Goal: Transaction & Acquisition: Purchase product/service

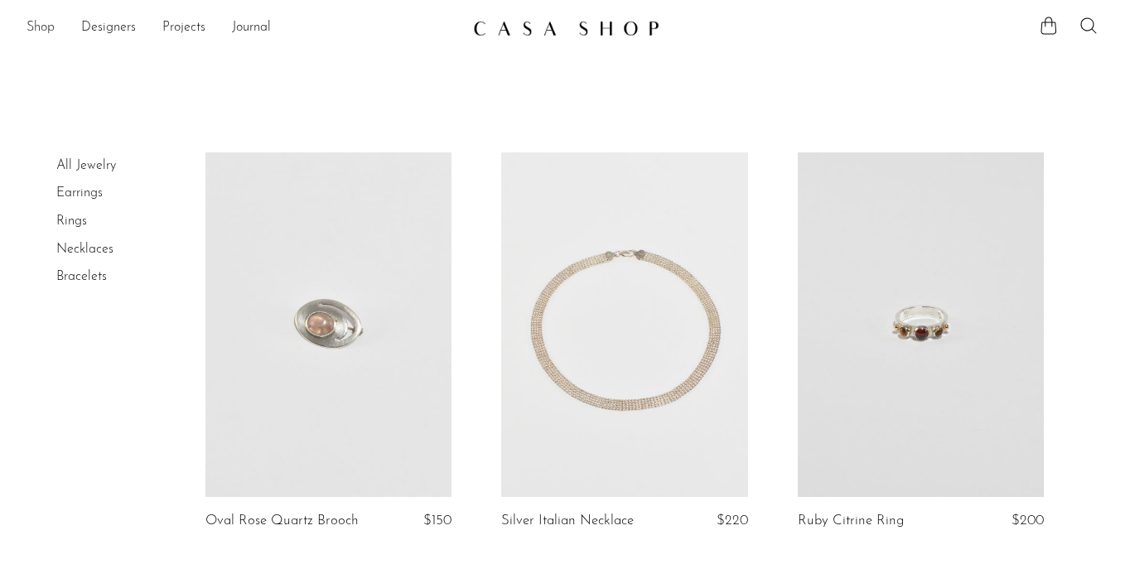
click at [46, 22] on link "Shop" at bounding box center [41, 28] width 28 height 22
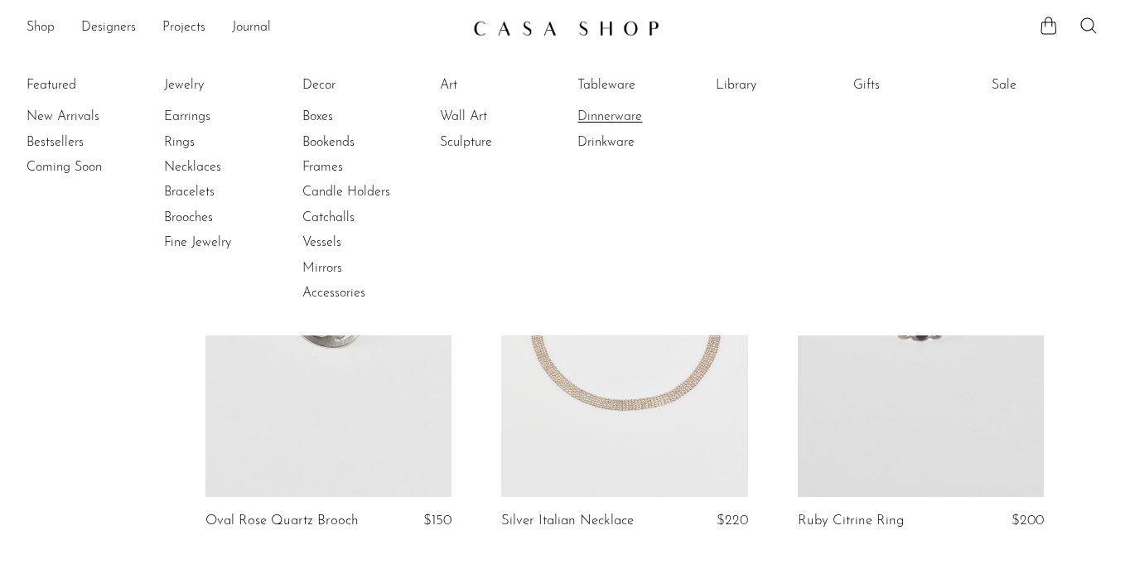
click at [601, 115] on link "Dinnerware" at bounding box center [639, 117] width 124 height 18
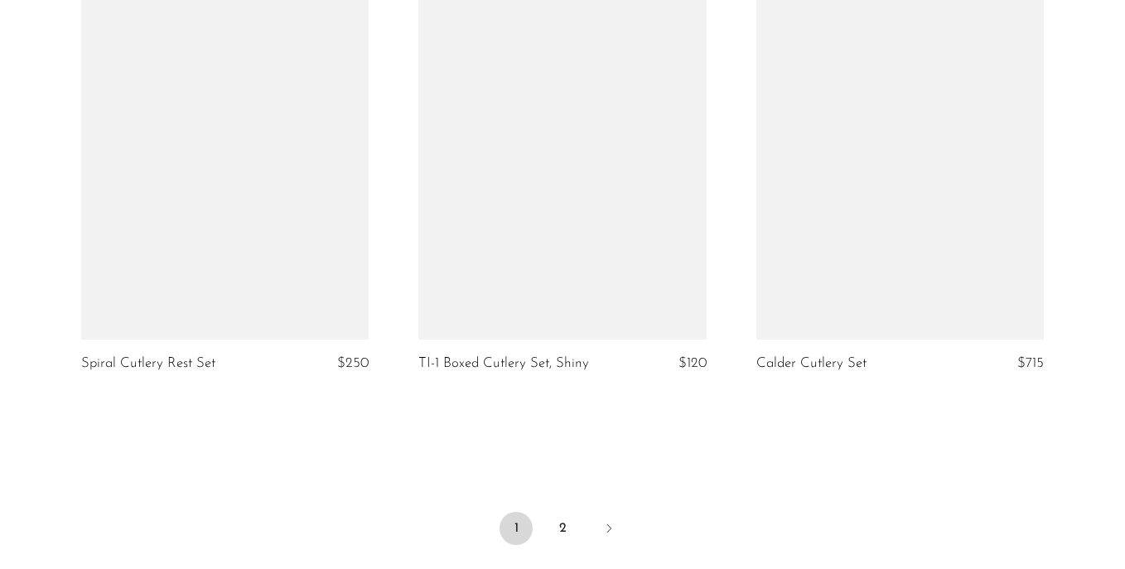
scroll to position [5512, 0]
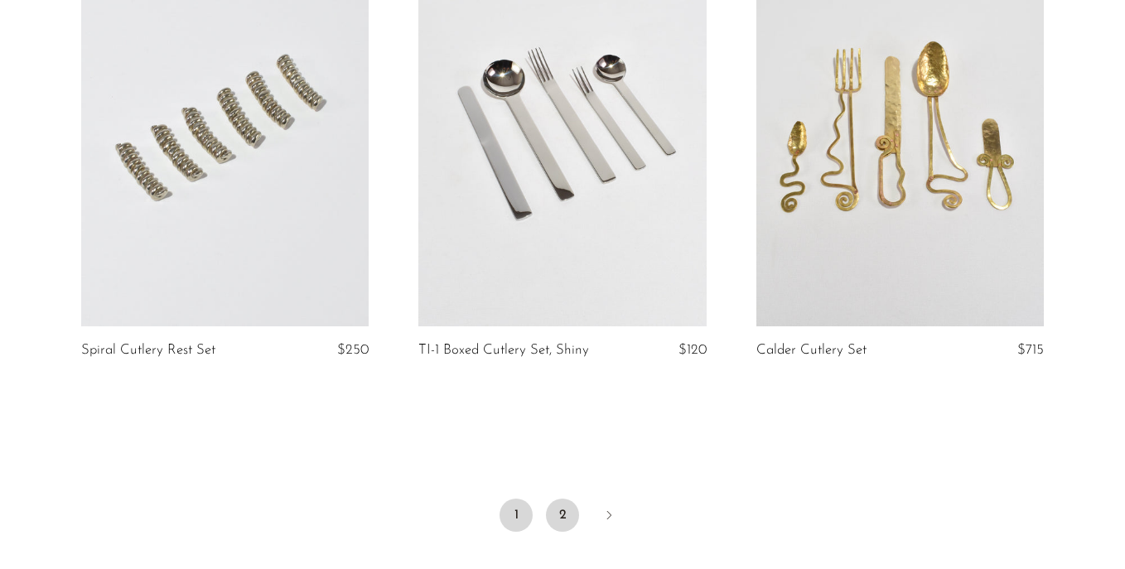
click at [571, 516] on link "2" at bounding box center [562, 515] width 33 height 33
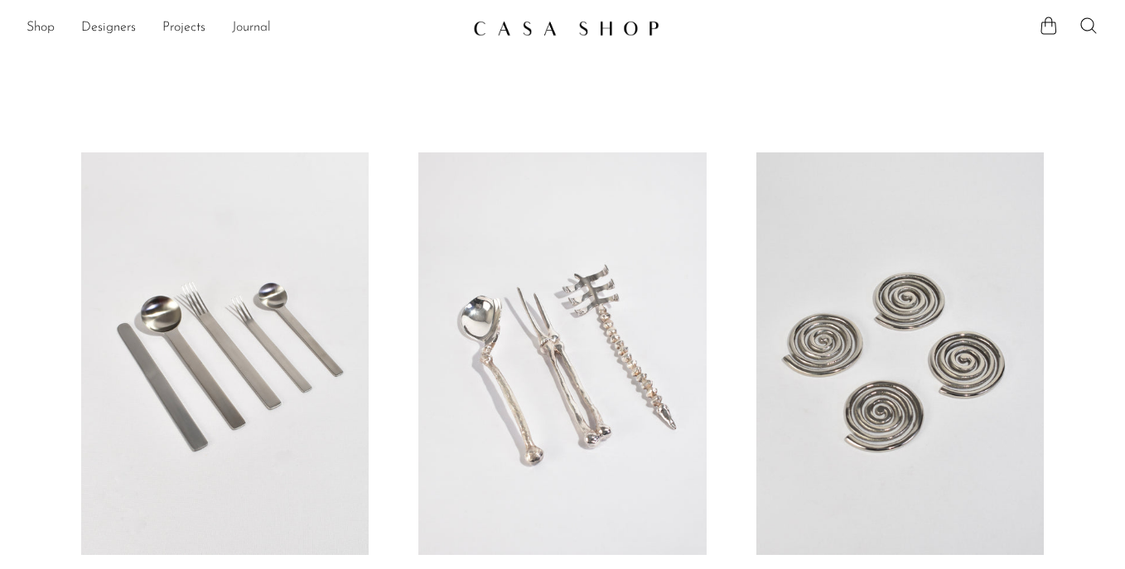
click at [253, 27] on link "Journal" at bounding box center [251, 28] width 39 height 22
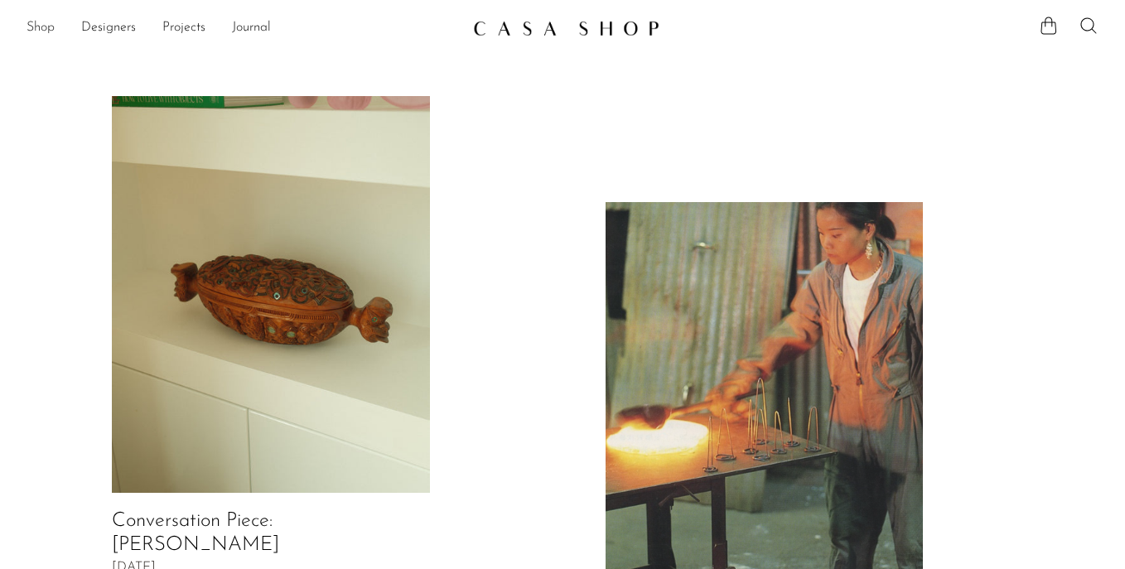
click at [48, 31] on link "Shop" at bounding box center [41, 28] width 28 height 22
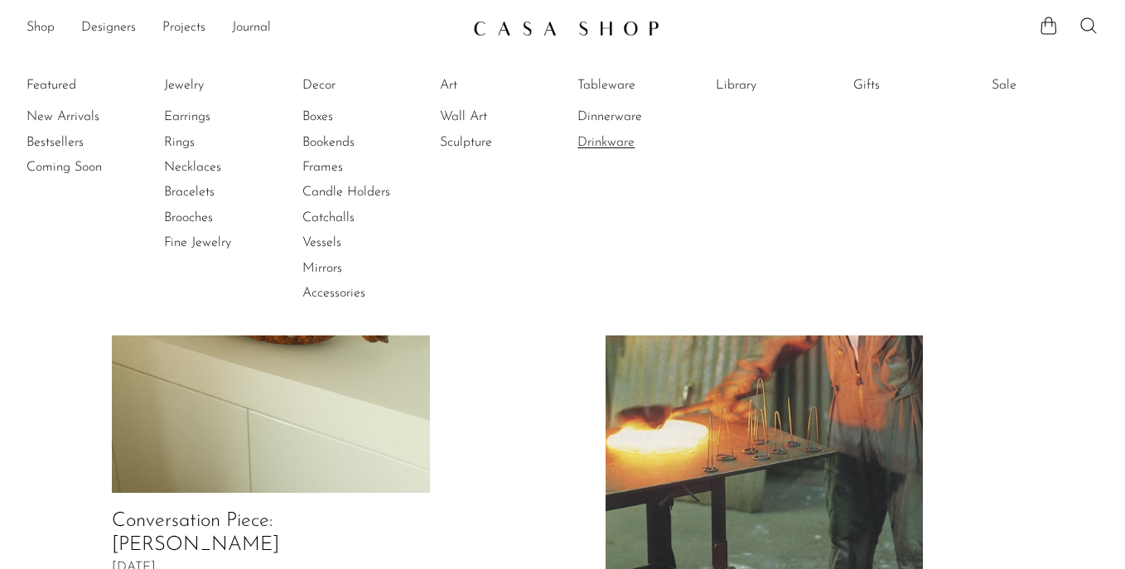
click at [612, 144] on link "Drinkware" at bounding box center [639, 142] width 124 height 18
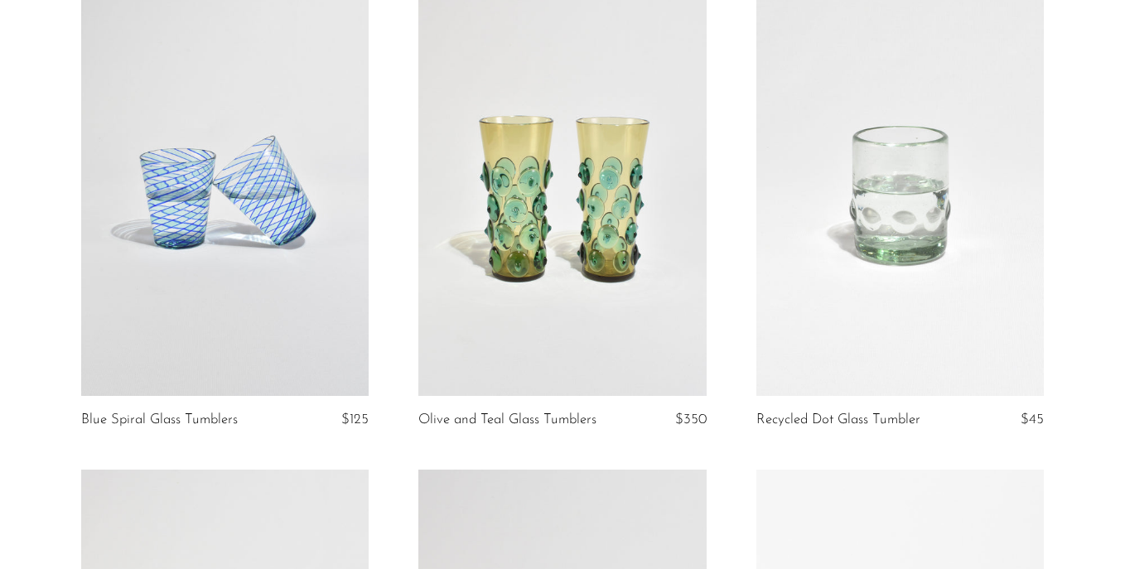
scroll to position [165, 0]
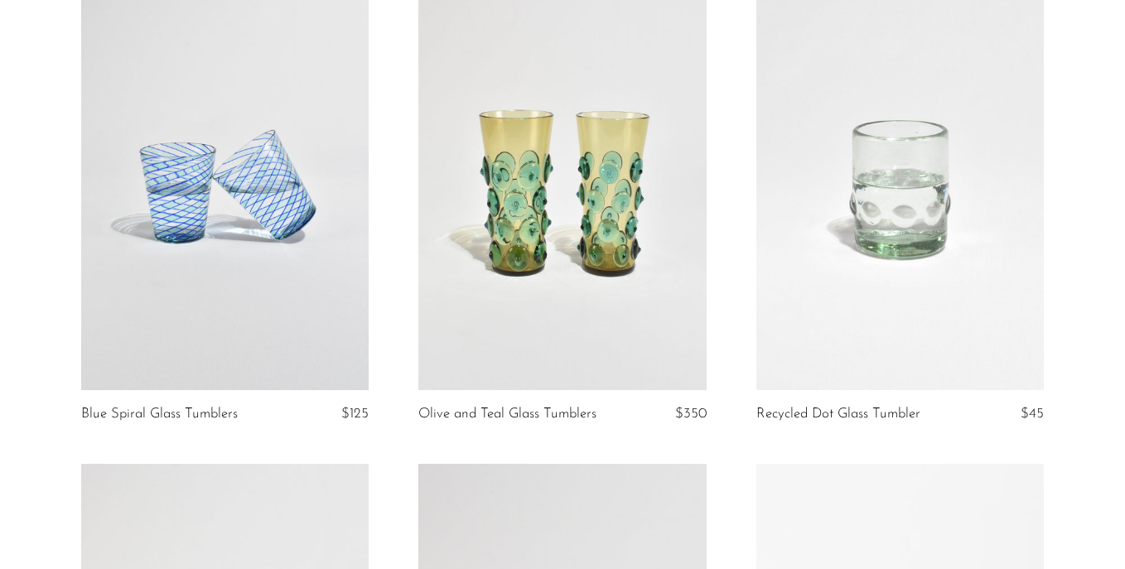
click at [233, 175] on link at bounding box center [224, 189] width 287 height 403
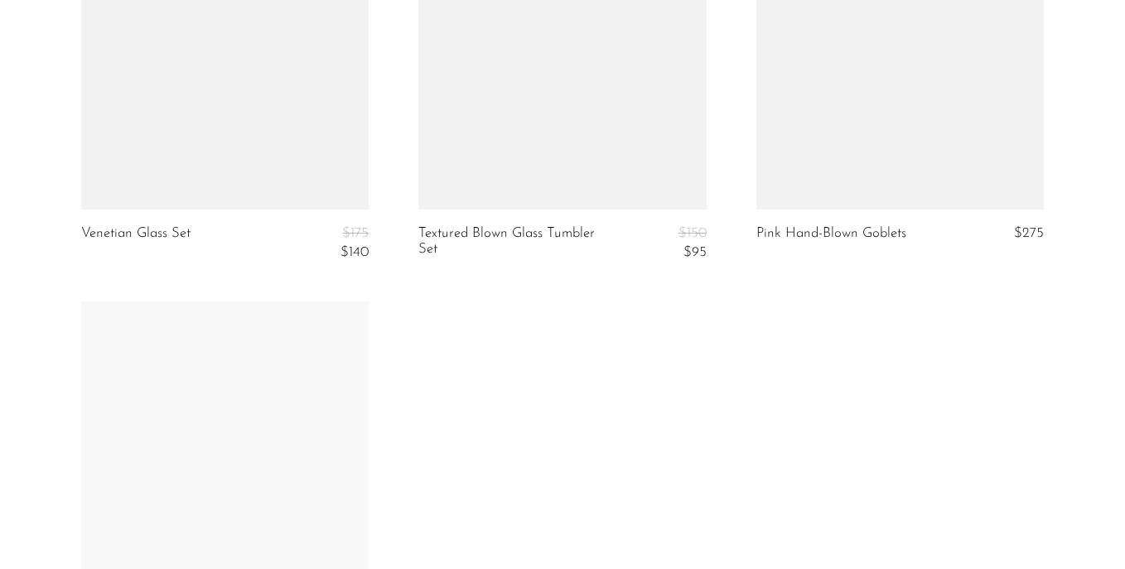
scroll to position [1772, 0]
